Goal: Find specific page/section

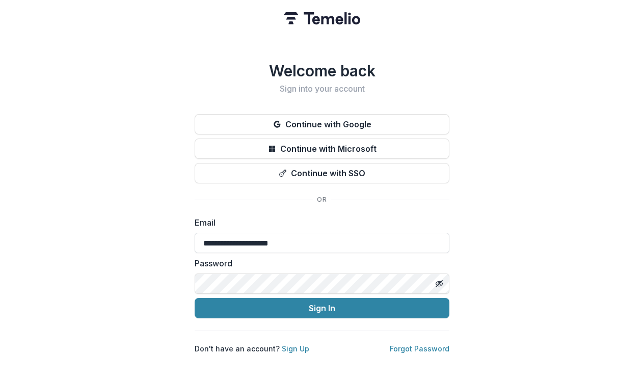
type input "**********"
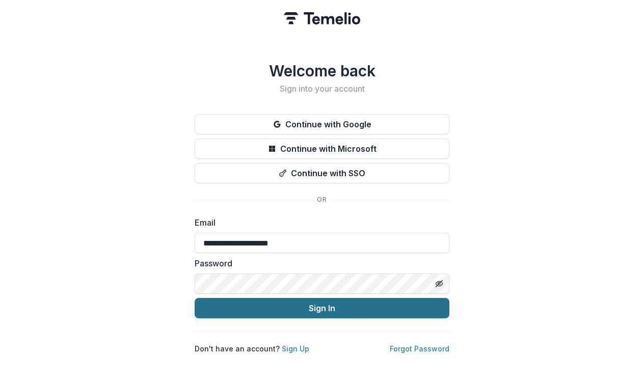
click at [271, 304] on button "Sign In" at bounding box center [322, 308] width 255 height 20
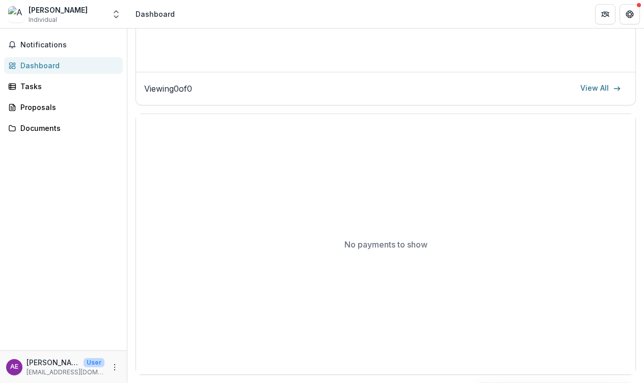
scroll to position [495, 0]
click at [26, 87] on div "Tasks" at bounding box center [67, 86] width 94 height 11
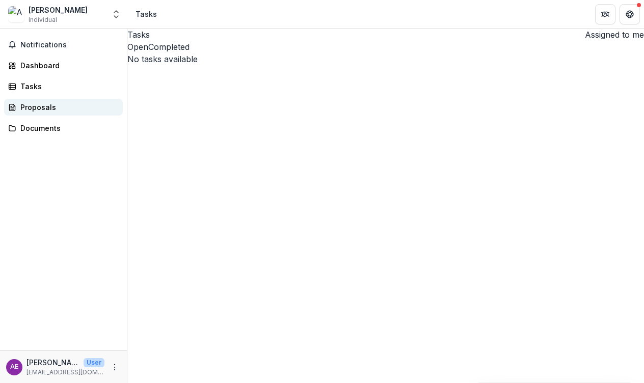
click at [35, 104] on div "Proposals" at bounding box center [67, 107] width 94 height 11
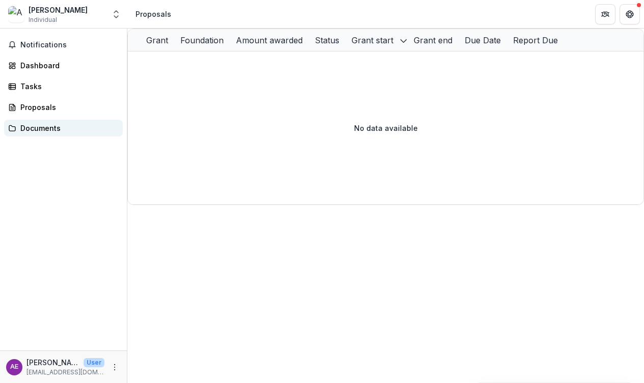
click at [38, 120] on link "Documents" at bounding box center [63, 128] width 119 height 17
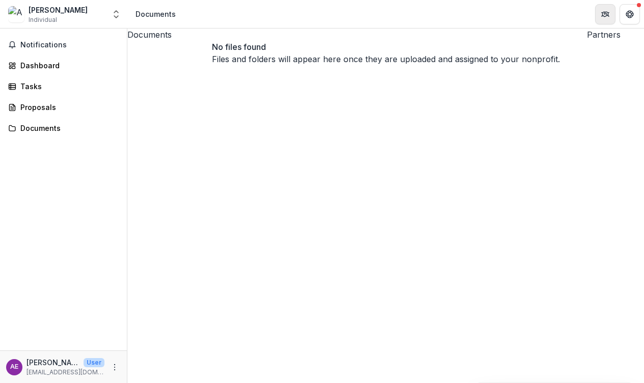
click at [607, 17] on icon "Partners" at bounding box center [605, 14] width 8 height 8
click at [630, 15] on icon "Get Help" at bounding box center [630, 14] width 8 height 8
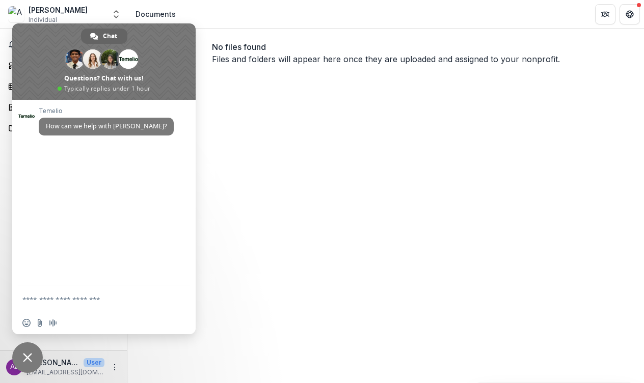
click at [105, 298] on textarea "Compose your message..." at bounding box center [92, 299] width 141 height 9
click at [278, 134] on div "Documents No files found Files and folders will appear here once they are uploa…" at bounding box center [385, 206] width 517 height 355
